Goal: Obtain resource: Download file/media

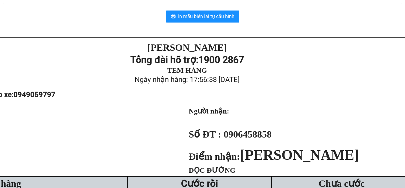
click at [188, 10] on div "In mẫu biên lai tự cấu hình [PERSON_NAME][DEMOGRAPHIC_DATA] Tổng đài hỗ trợ: 19…" at bounding box center [202, 156] width 398 height 306
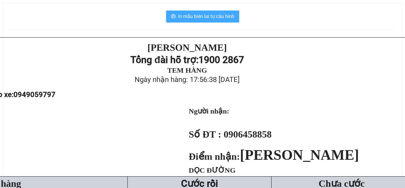
click at [191, 16] on span "In mẫu biên lai tự cấu hình" at bounding box center [206, 16] width 56 height 7
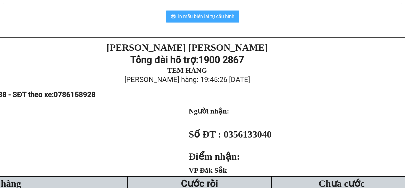
click at [213, 19] on span "In mẫu biên lai tự cấu hình" at bounding box center [206, 16] width 56 height 7
